Goal: Task Accomplishment & Management: Manage account settings

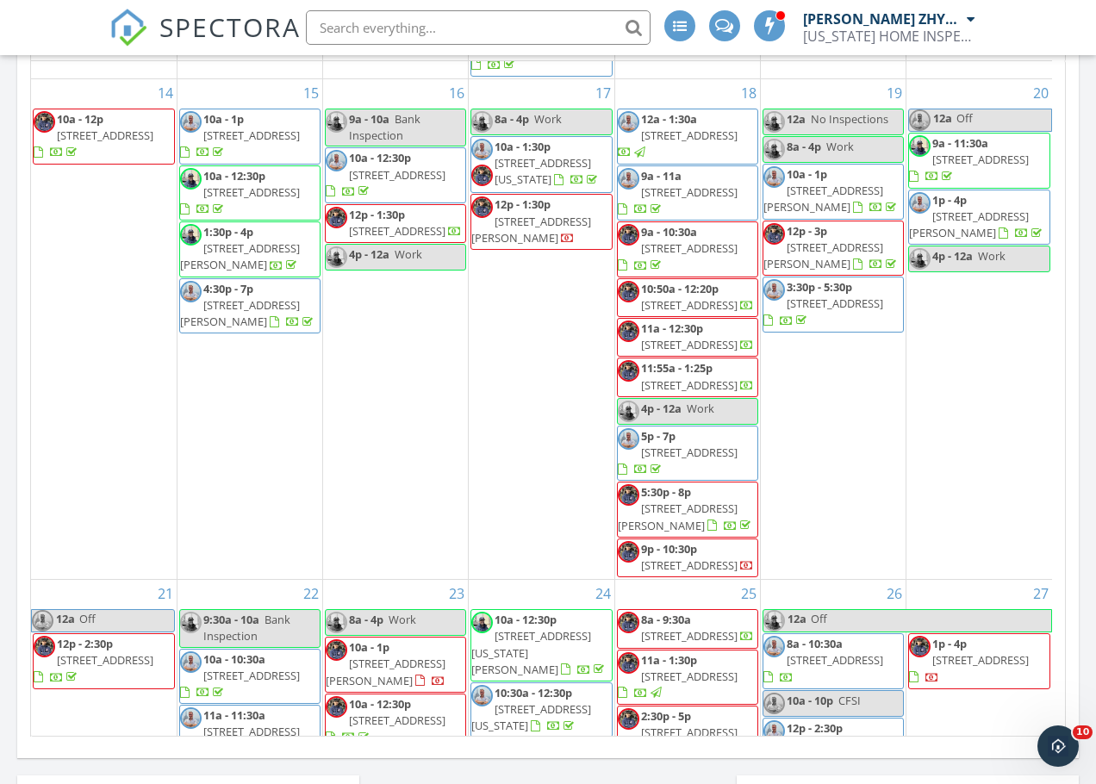
scroll to position [2031, 0]
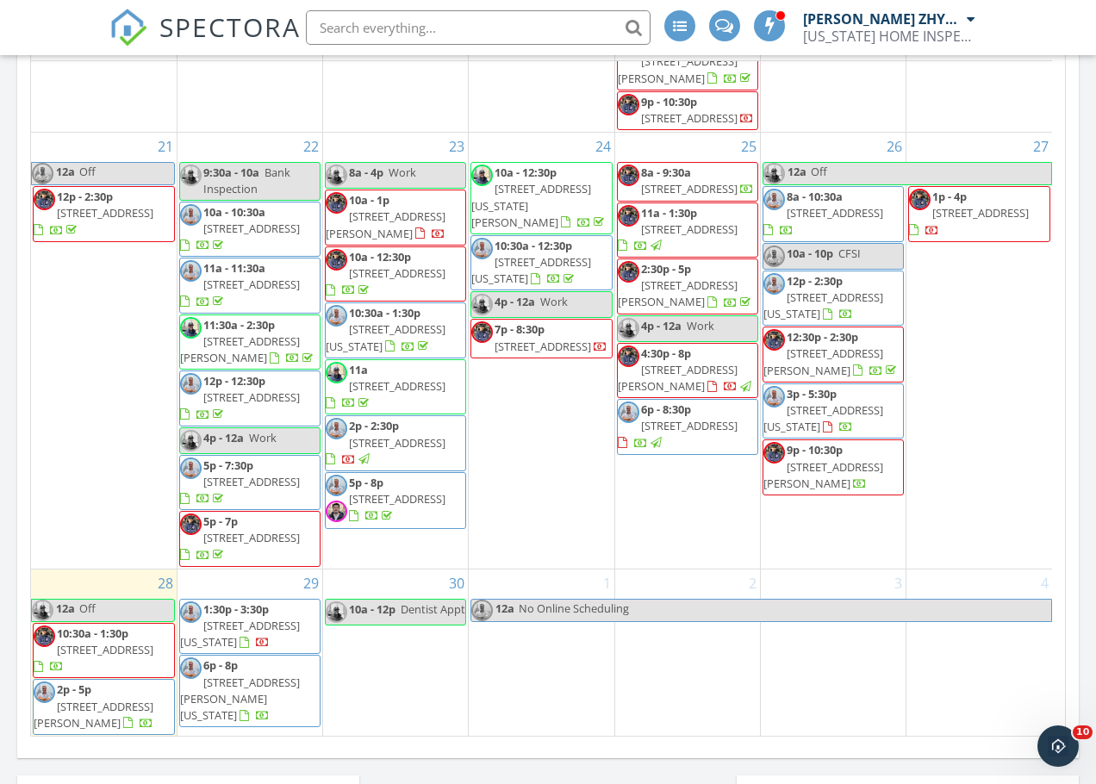
click at [1067, 603] on div "[DATE] [DATE] list day week cal wk 4 wk month Sun Mon Tue Wed Thu Fri Sat 31 12…" at bounding box center [548, 358] width 1062 height 784
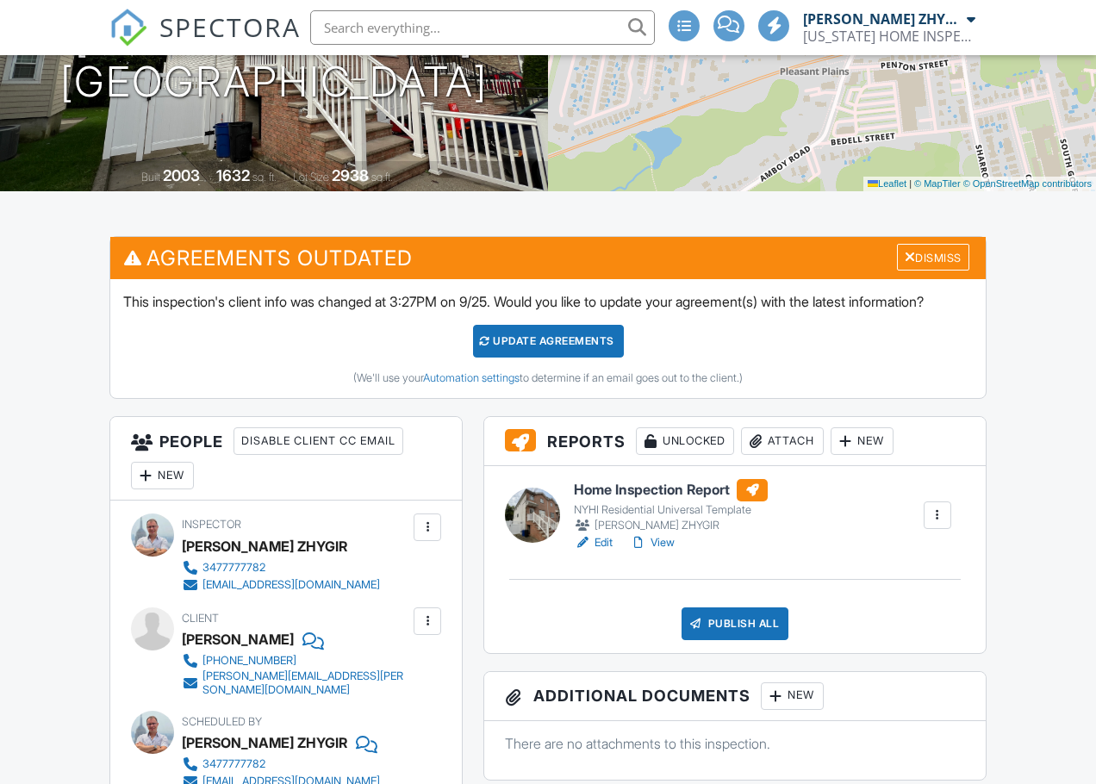
click at [797, 455] on div "Attach" at bounding box center [782, 442] width 83 height 28
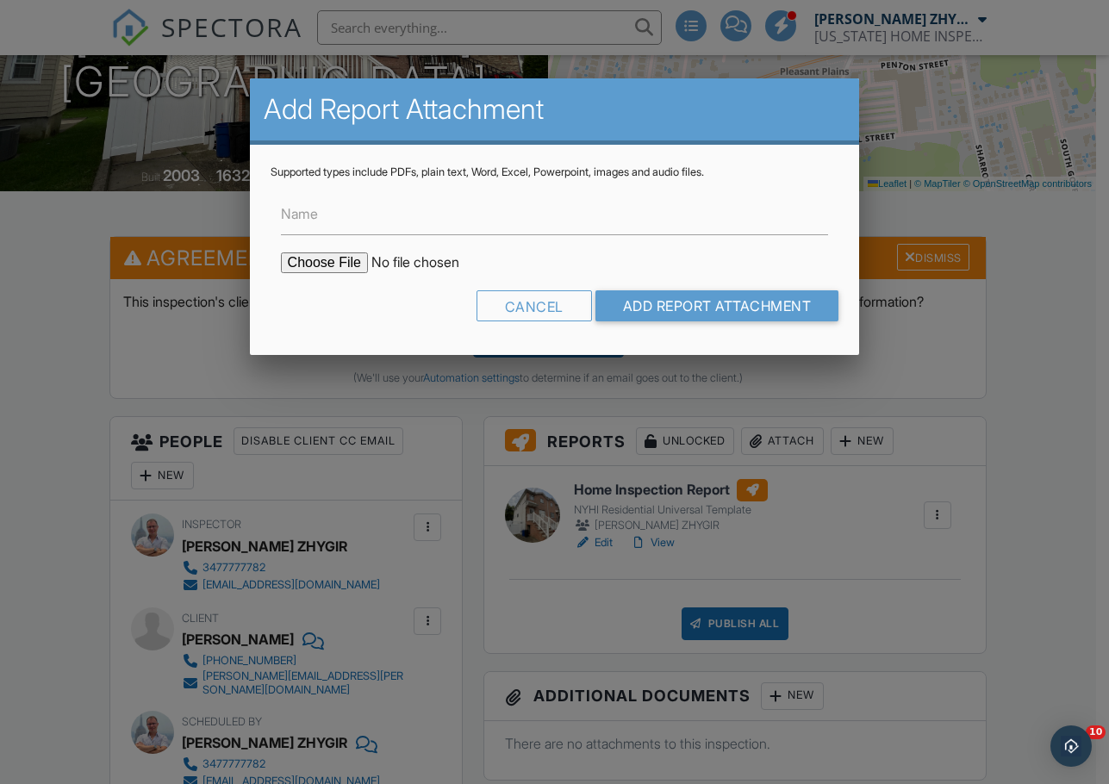
click at [338, 261] on input "file" at bounding box center [427, 263] width 293 height 21
type input "C:\fakepath\26_Station_Ave___Home_Inspection_Report.pdf"
click at [659, 301] on input "Add Report Attachment" at bounding box center [718, 306] width 244 height 31
